Goal: Transaction & Acquisition: Purchase product/service

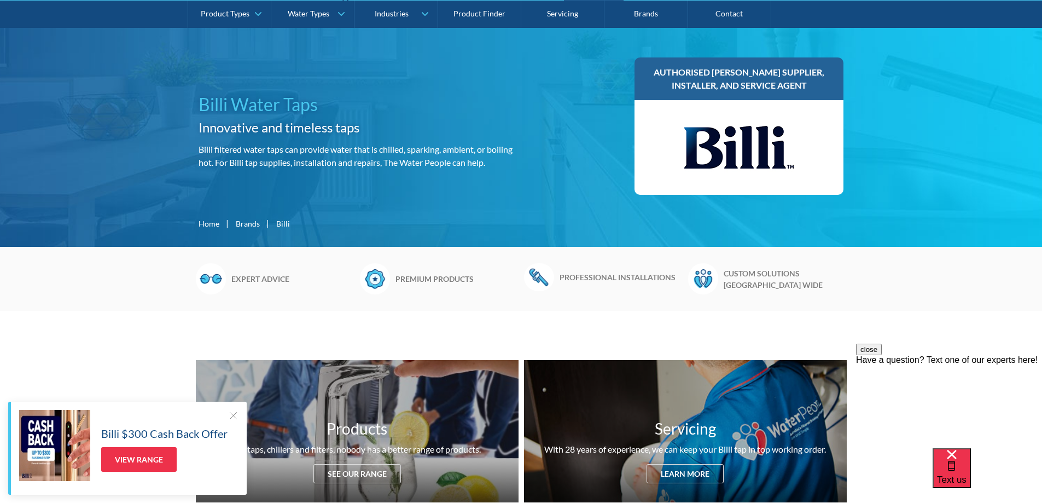
scroll to position [274, 0]
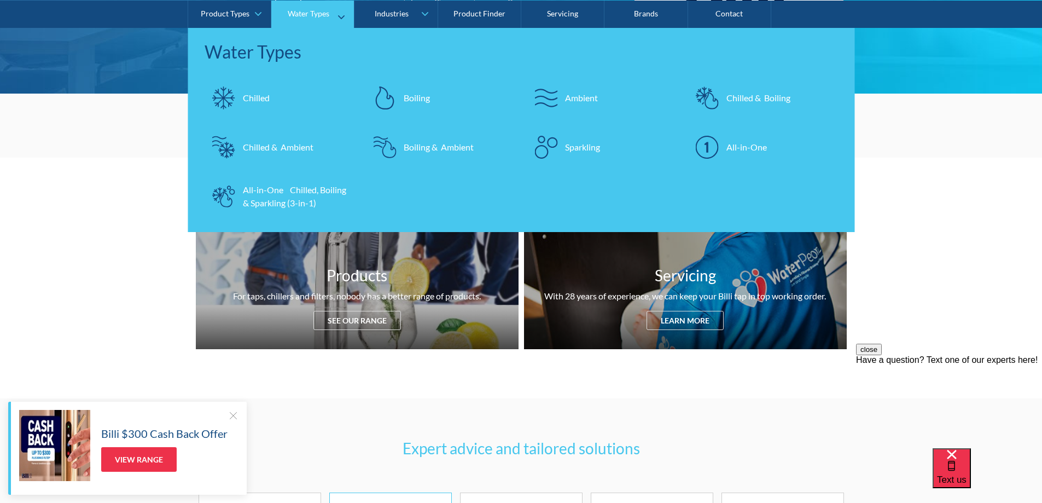
click at [271, 189] on div "All-in-One Chilled, Boiling & Sparkling (3-in-1)" at bounding box center [296, 196] width 107 height 26
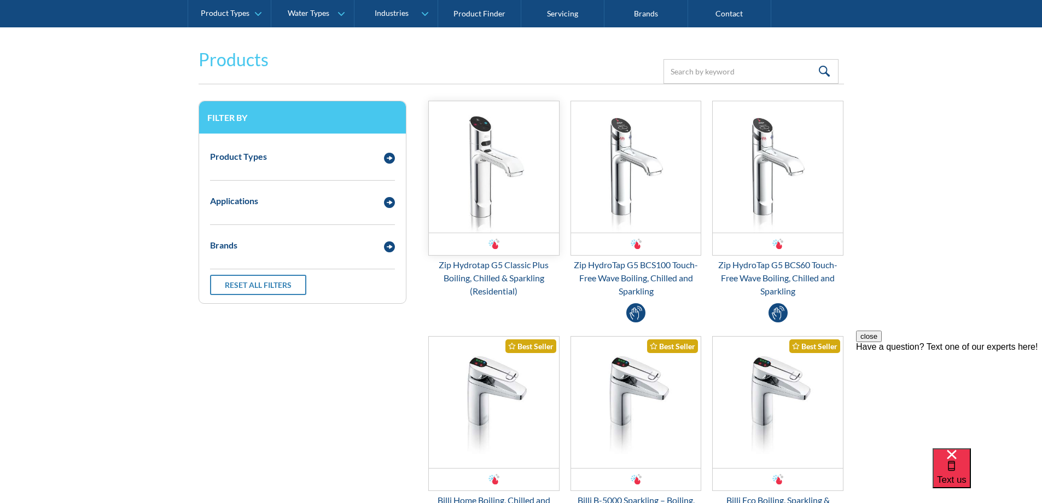
click at [511, 164] on img "Email Form 3" at bounding box center [494, 166] width 130 height 131
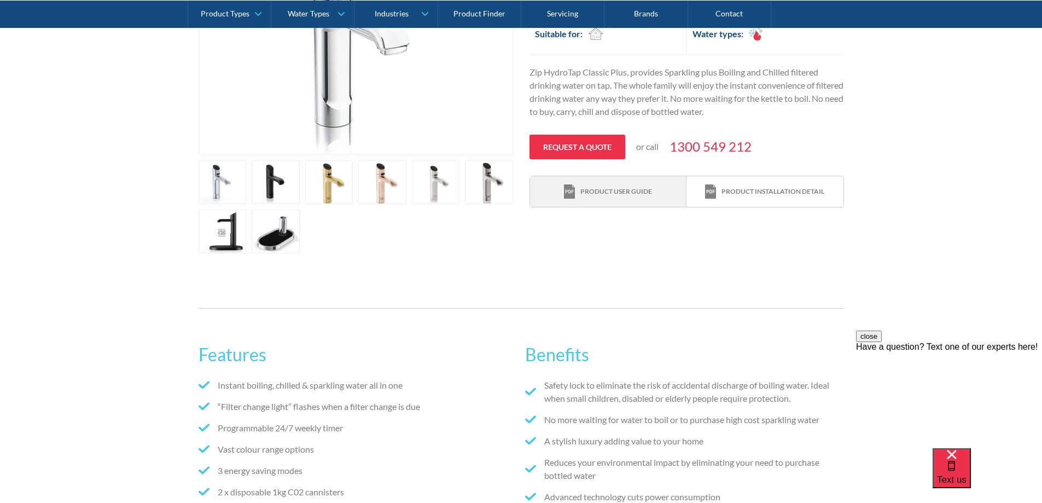
click at [590, 190] on div "Product user guide" at bounding box center [617, 192] width 72 height 10
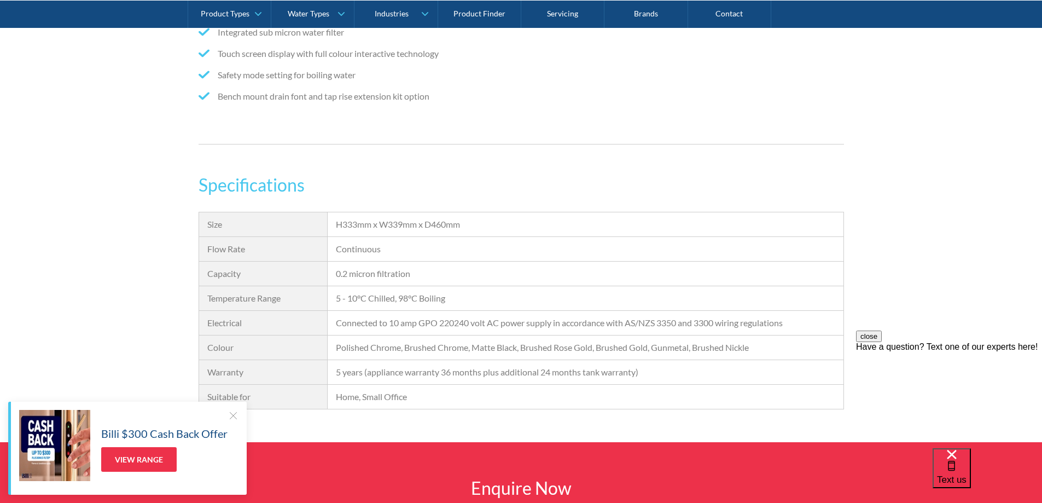
scroll to position [711, 0]
